Goal: Task Accomplishment & Management: Manage account settings

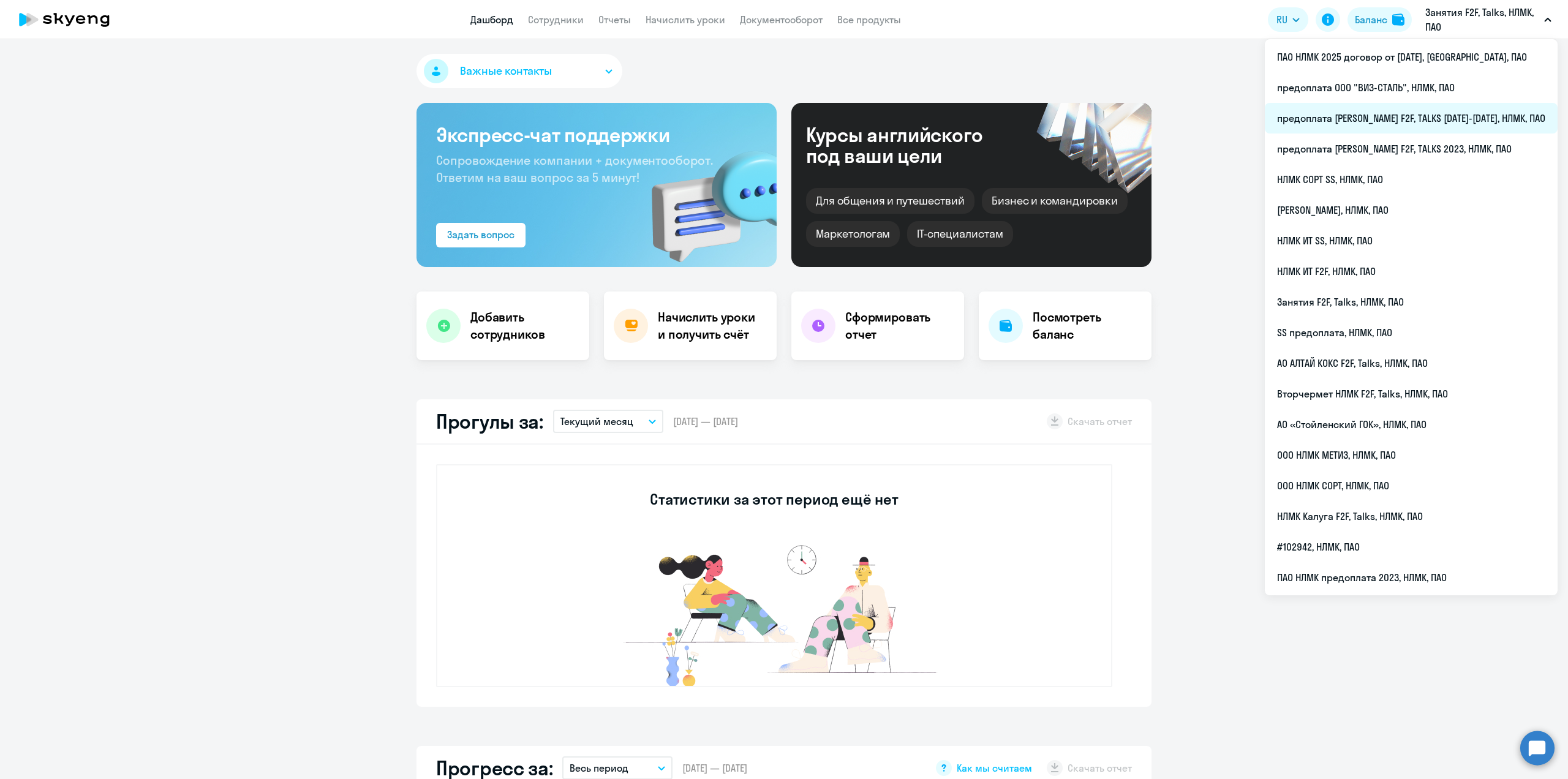
click at [1438, 112] on li "предоплата [PERSON_NAME] F2F, TALKS [DATE]-[DATE], НЛМК, ПАО" at bounding box center [1411, 118] width 293 height 31
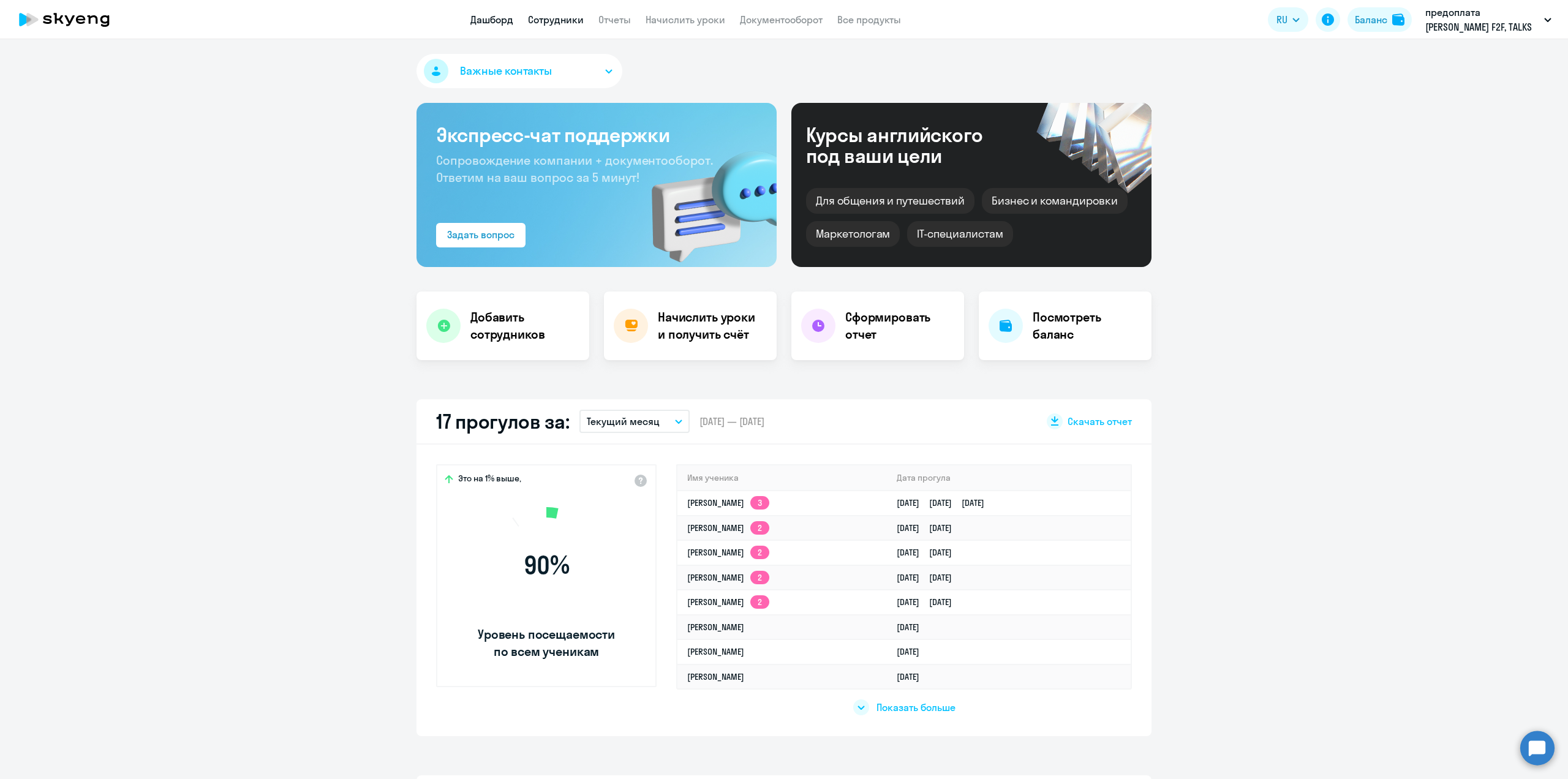
click at [544, 20] on link "Сотрудники" at bounding box center [556, 20] width 55 height 12
select select "30"
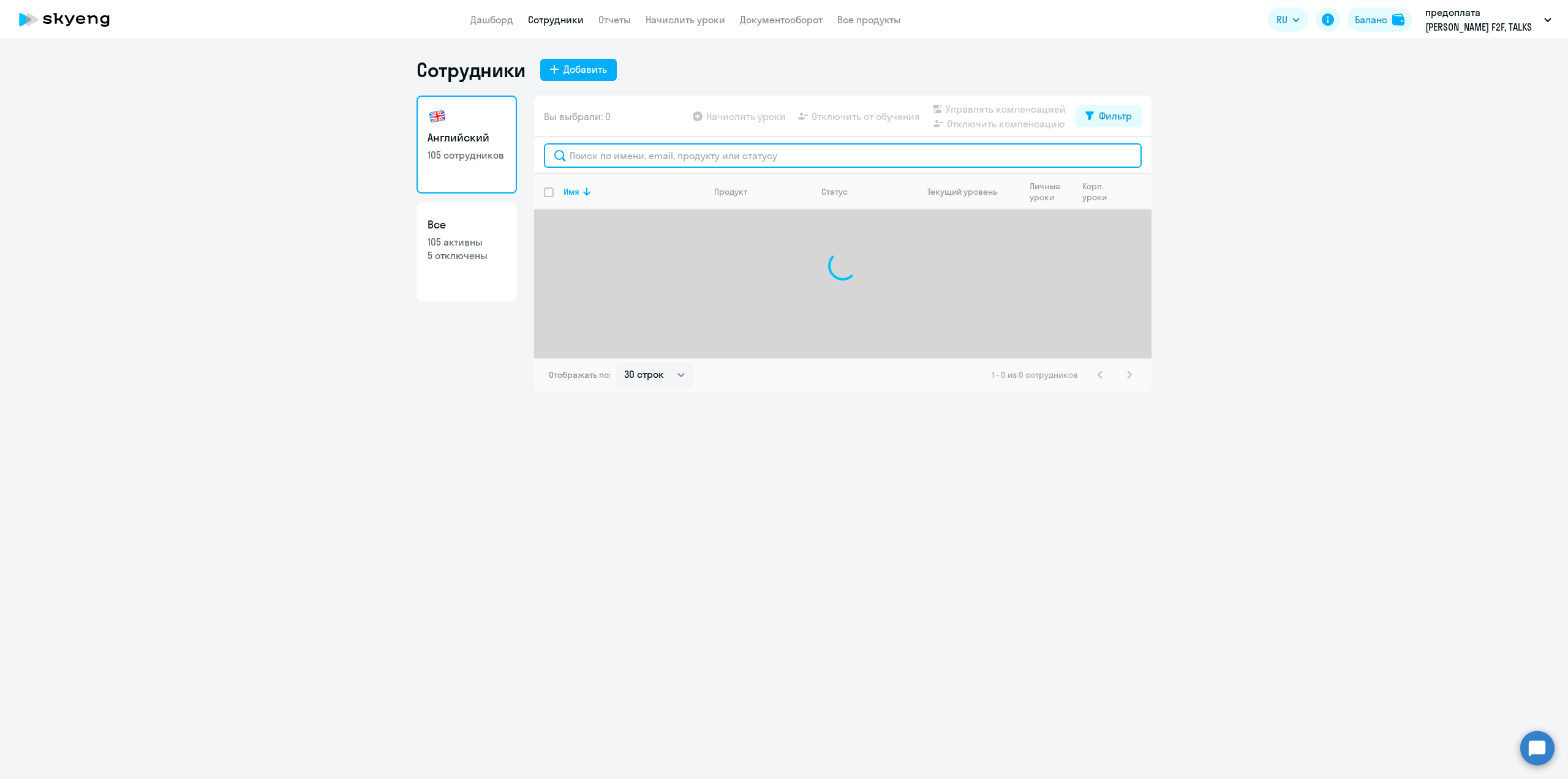
click at [601, 161] on input "text" at bounding box center [843, 156] width 598 height 24
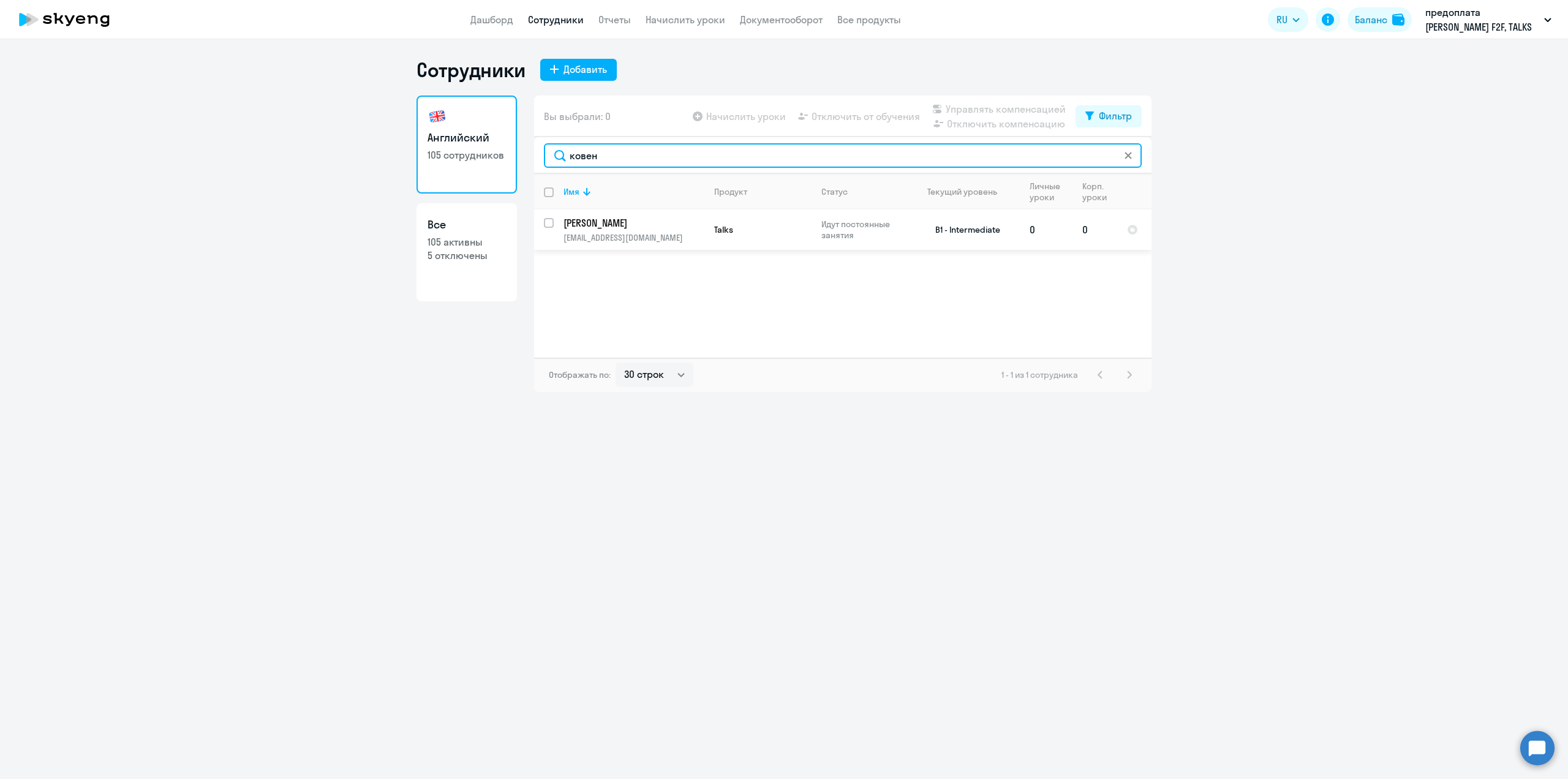
type input "ковен"
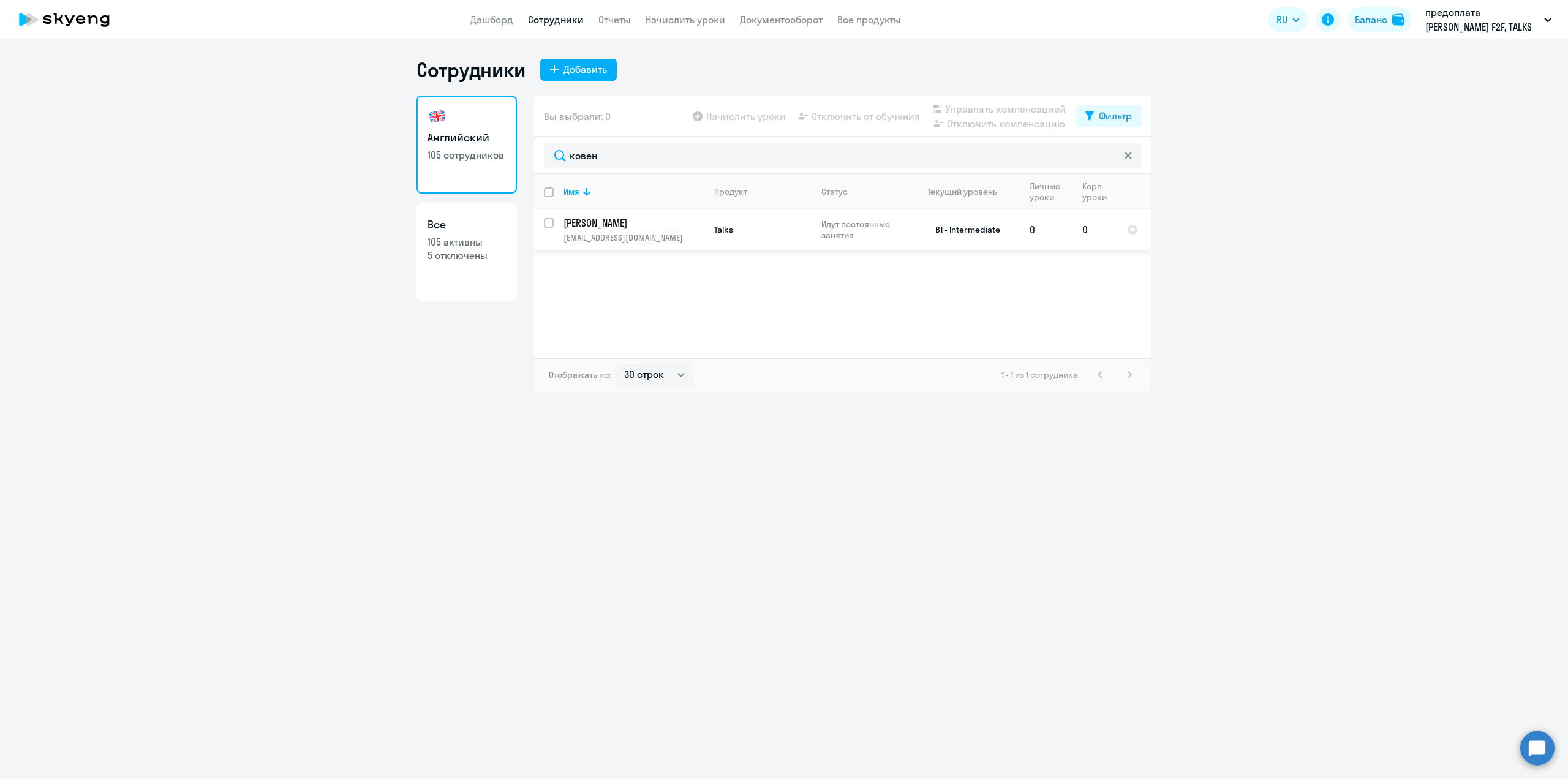
click at [626, 226] on p "[PERSON_NAME]" at bounding box center [633, 222] width 139 height 14
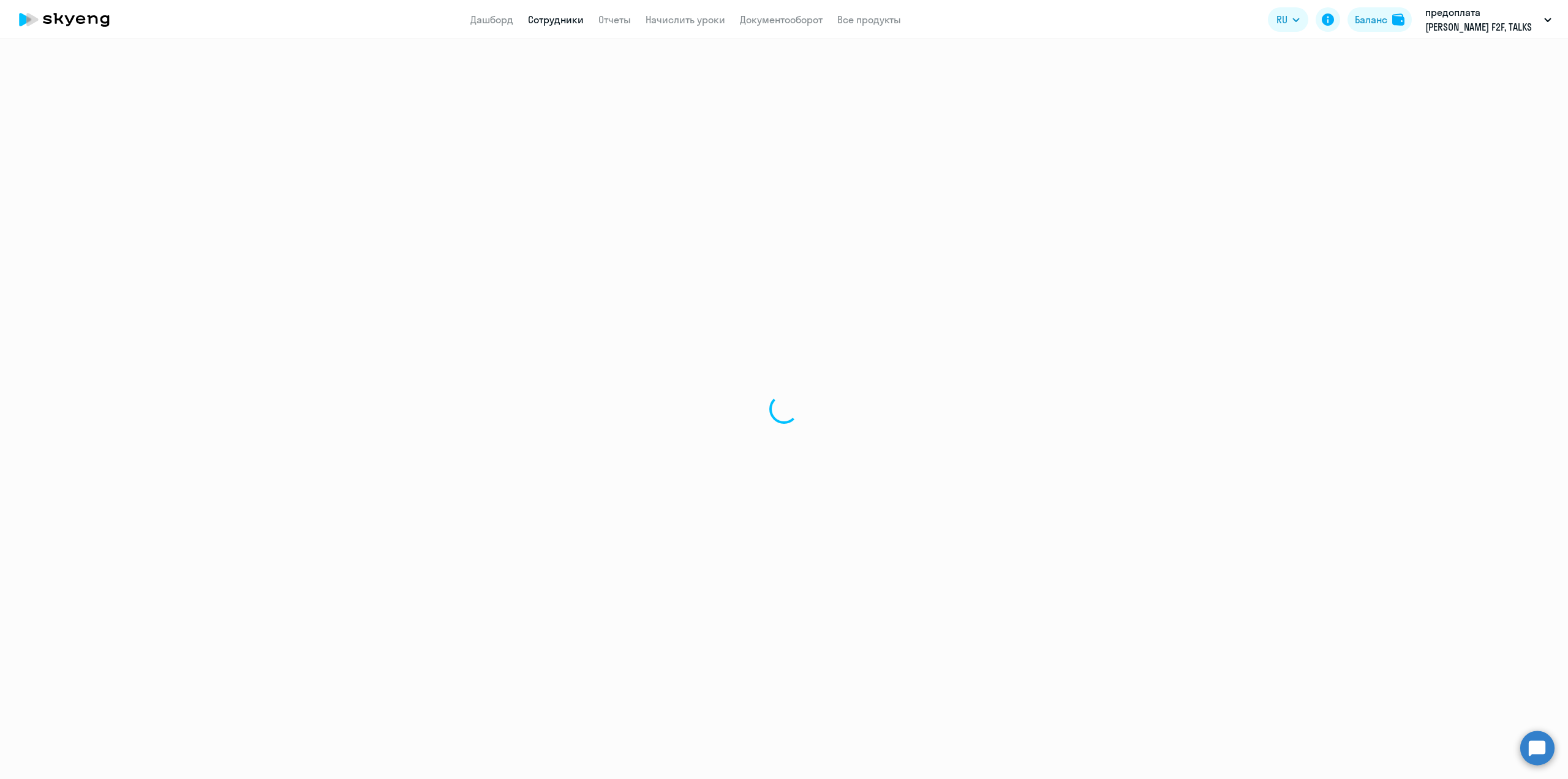
select select "english"
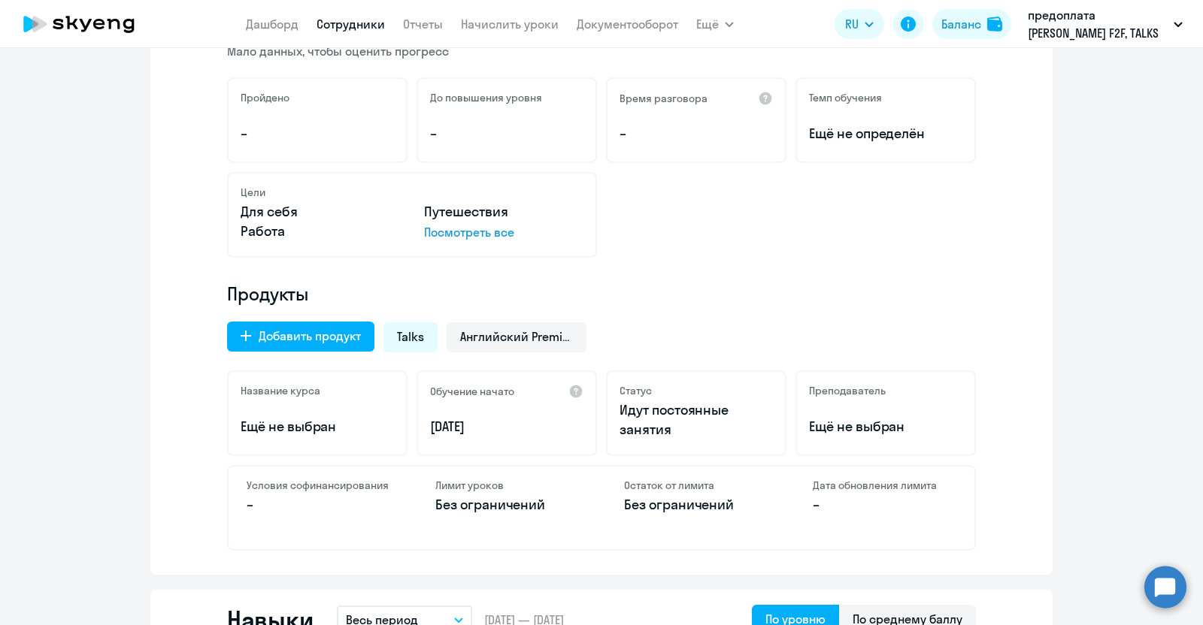
scroll to position [282, 0]
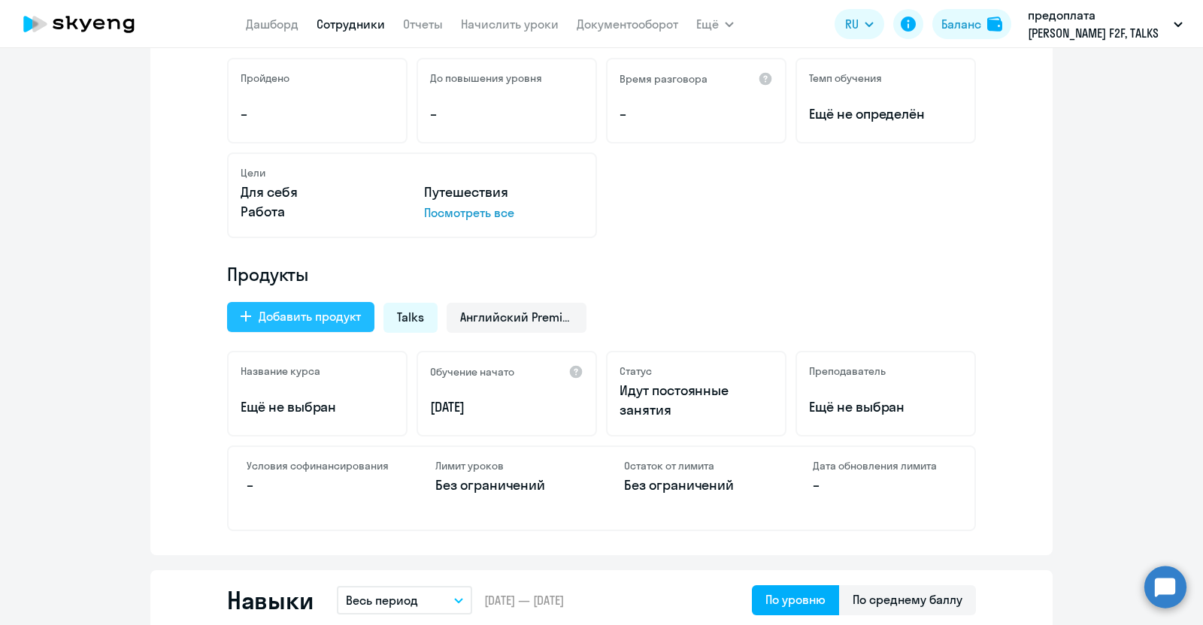
click at [298, 320] on div "Добавить продукт" at bounding box center [310, 316] width 102 height 18
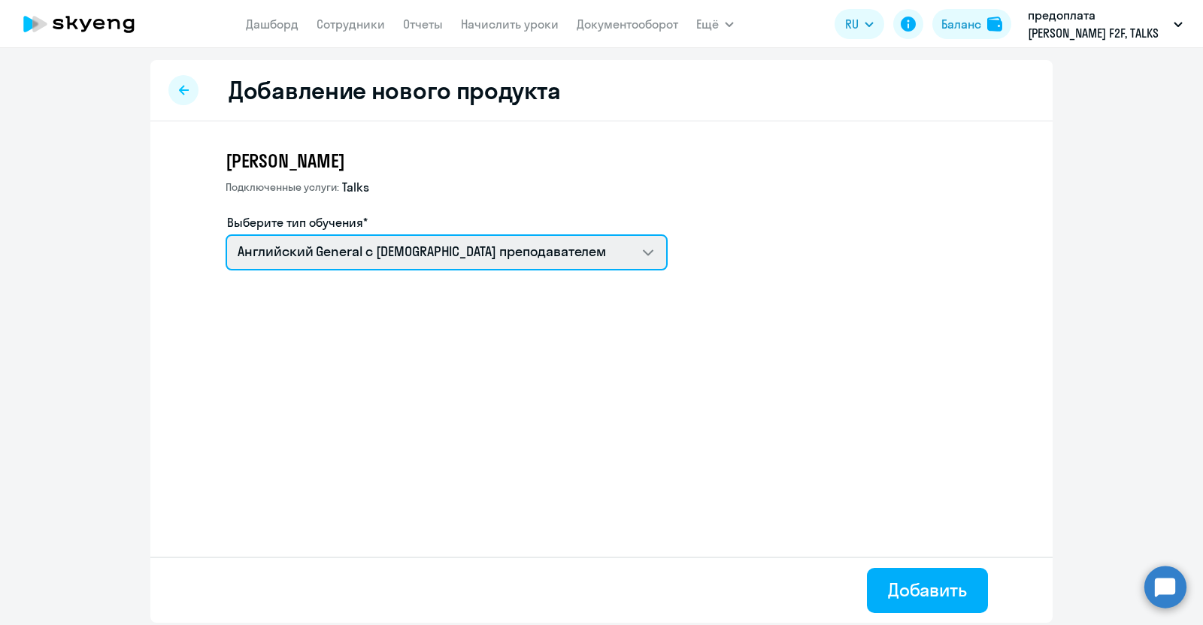
click at [646, 259] on select "Английский General с [DEMOGRAPHIC_DATA] преподавателем Премиум [DEMOGRAPHIC_DAT…" at bounding box center [447, 253] width 442 height 36
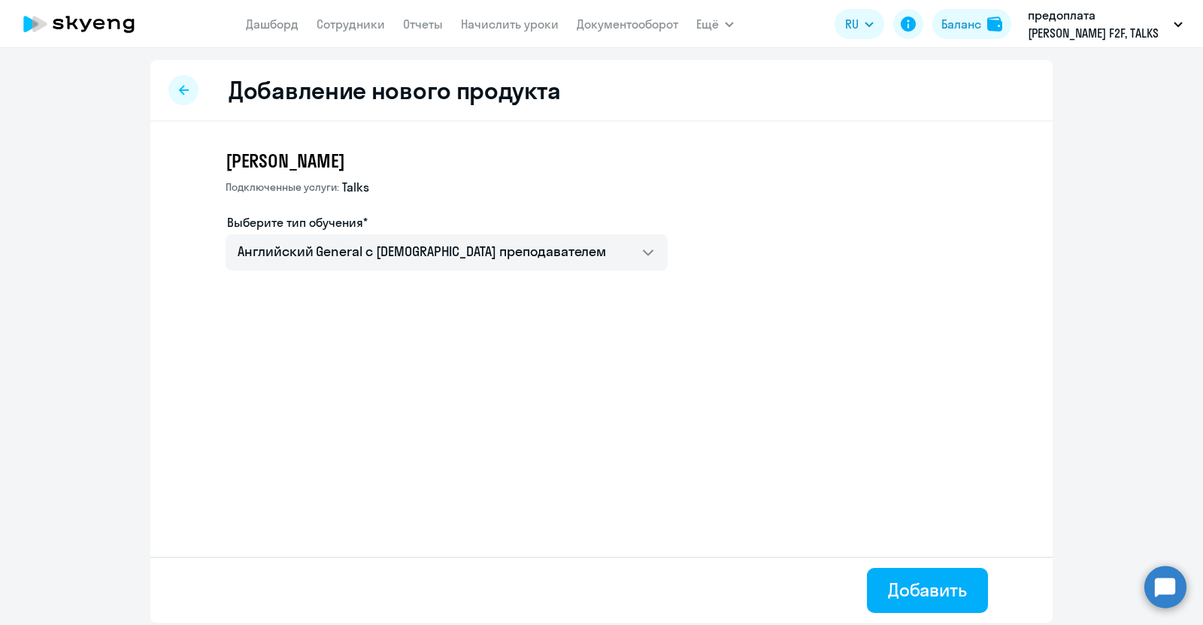
click at [883, 227] on app-new-education-service-form "[PERSON_NAME] услуги: Talks Выберите тип обучения* [DEMOGRAPHIC_DATA] General с…" at bounding box center [627, 216] width 803 height 134
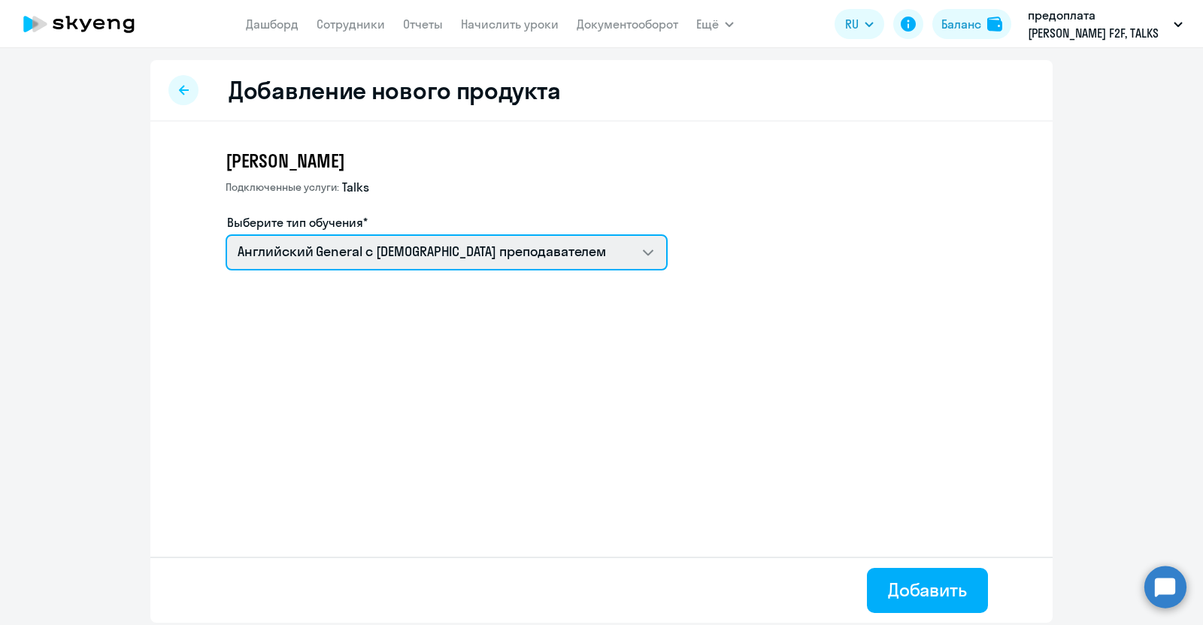
click at [649, 256] on select "Английский General с [DEMOGRAPHIC_DATA] преподавателем Премиум [DEMOGRAPHIC_DAT…" at bounding box center [447, 253] width 442 height 36
select select "english_adult_not_native_speaker_premium"
click at [226, 235] on select "Английский General с [DEMOGRAPHIC_DATA] преподавателем Премиум [DEMOGRAPHIC_DAT…" at bounding box center [447, 253] width 442 height 36
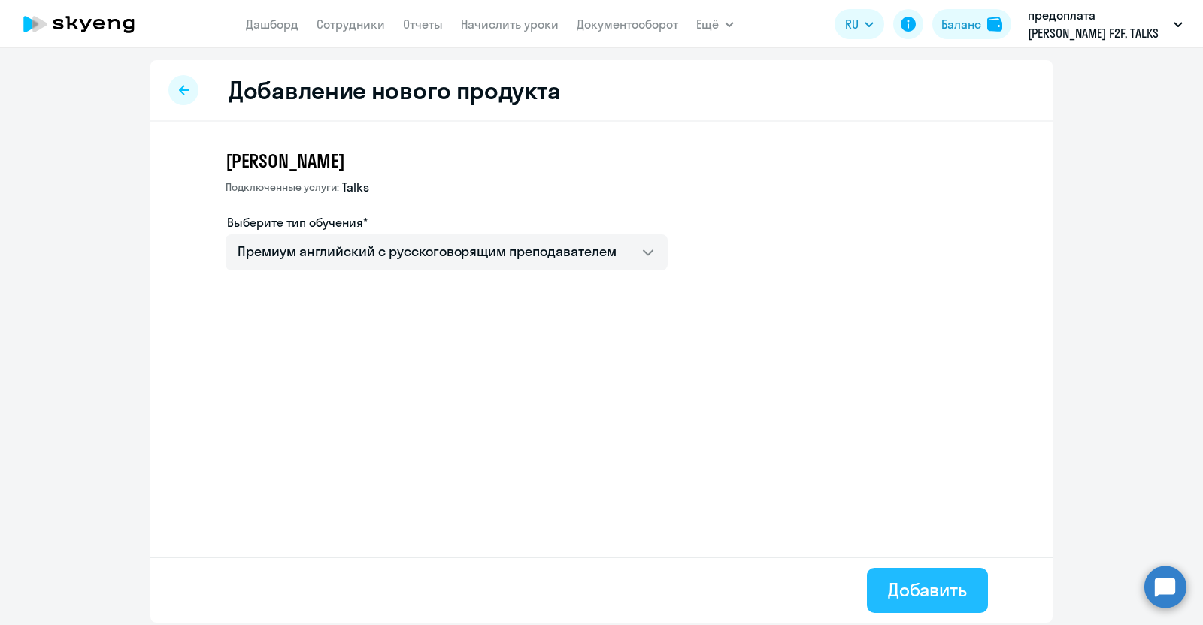
click at [935, 593] on div "Добавить" at bounding box center [927, 590] width 79 height 24
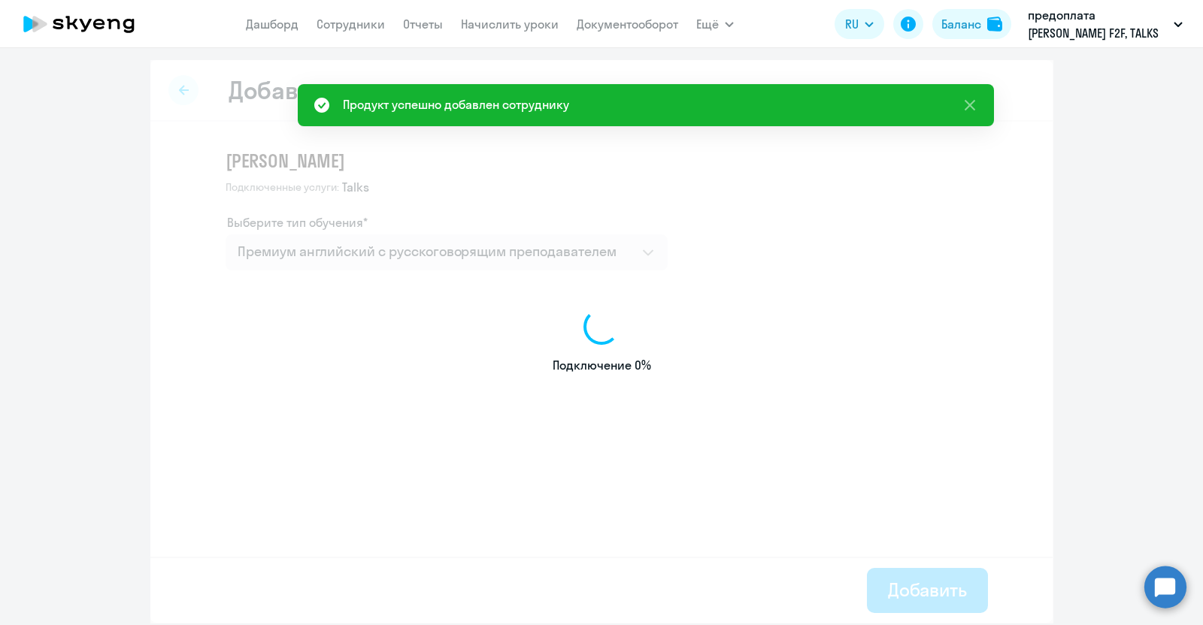
select select "english"
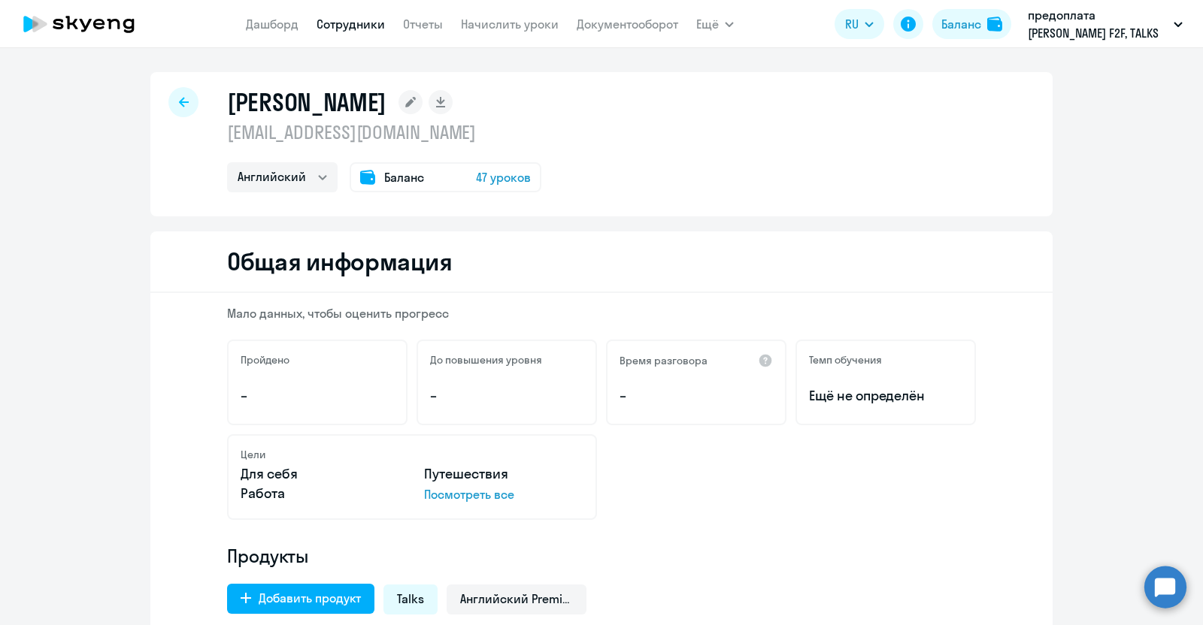
select select "english"
